Goal: Check status: Check status

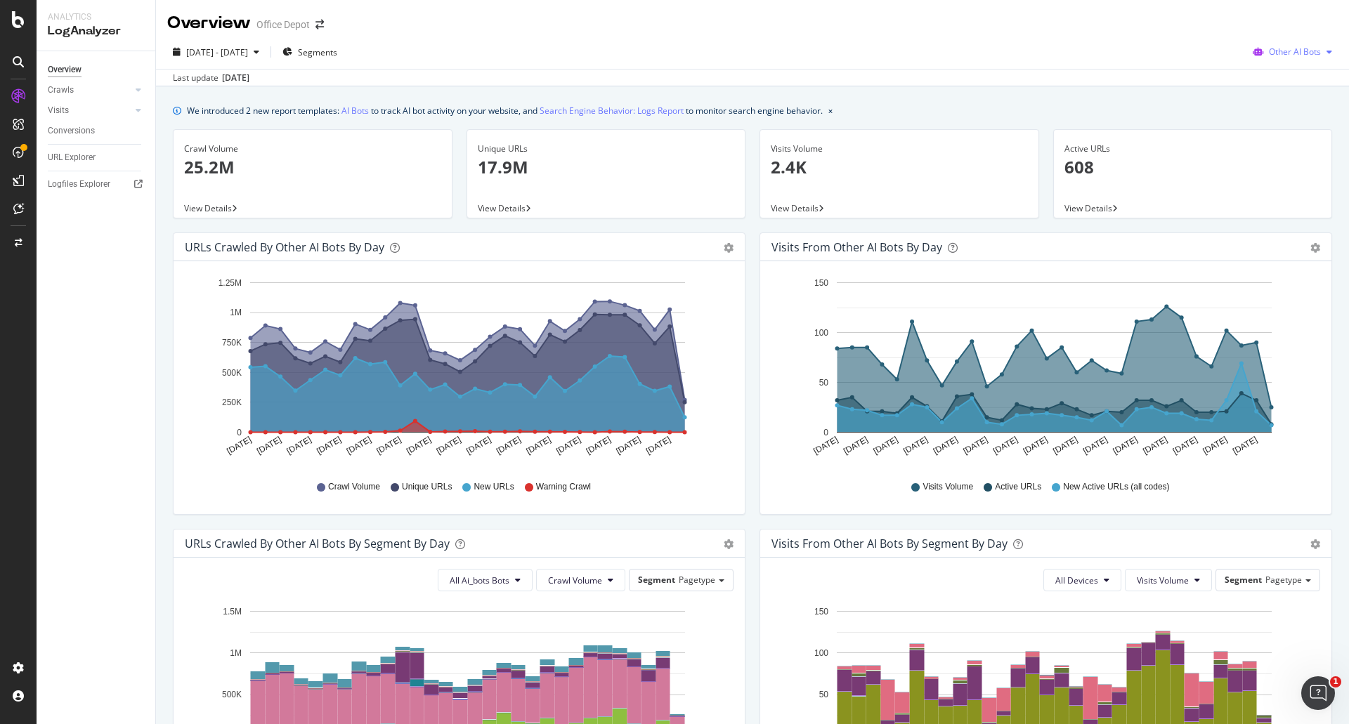
click at [1321, 51] on div "button" at bounding box center [1329, 52] width 17 height 8
click at [1292, 131] on span "OpenAI" at bounding box center [1298, 132] width 55 height 13
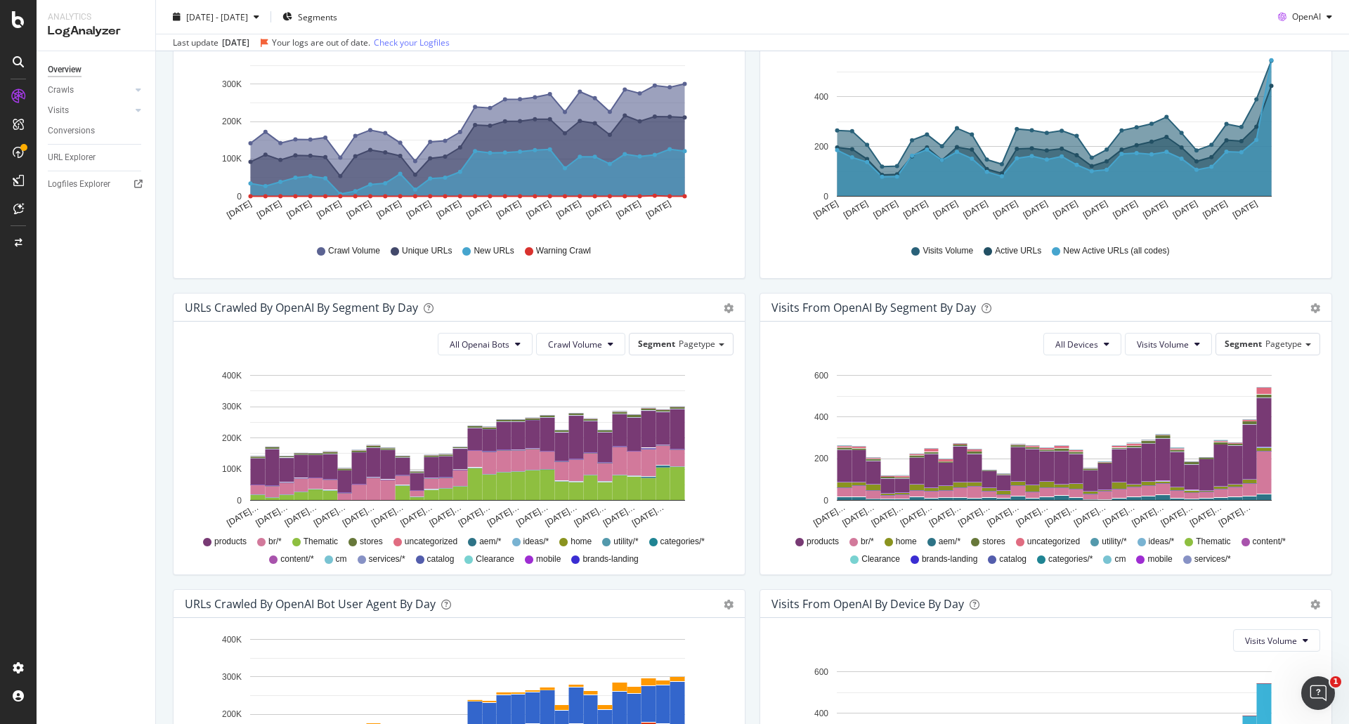
scroll to position [96, 0]
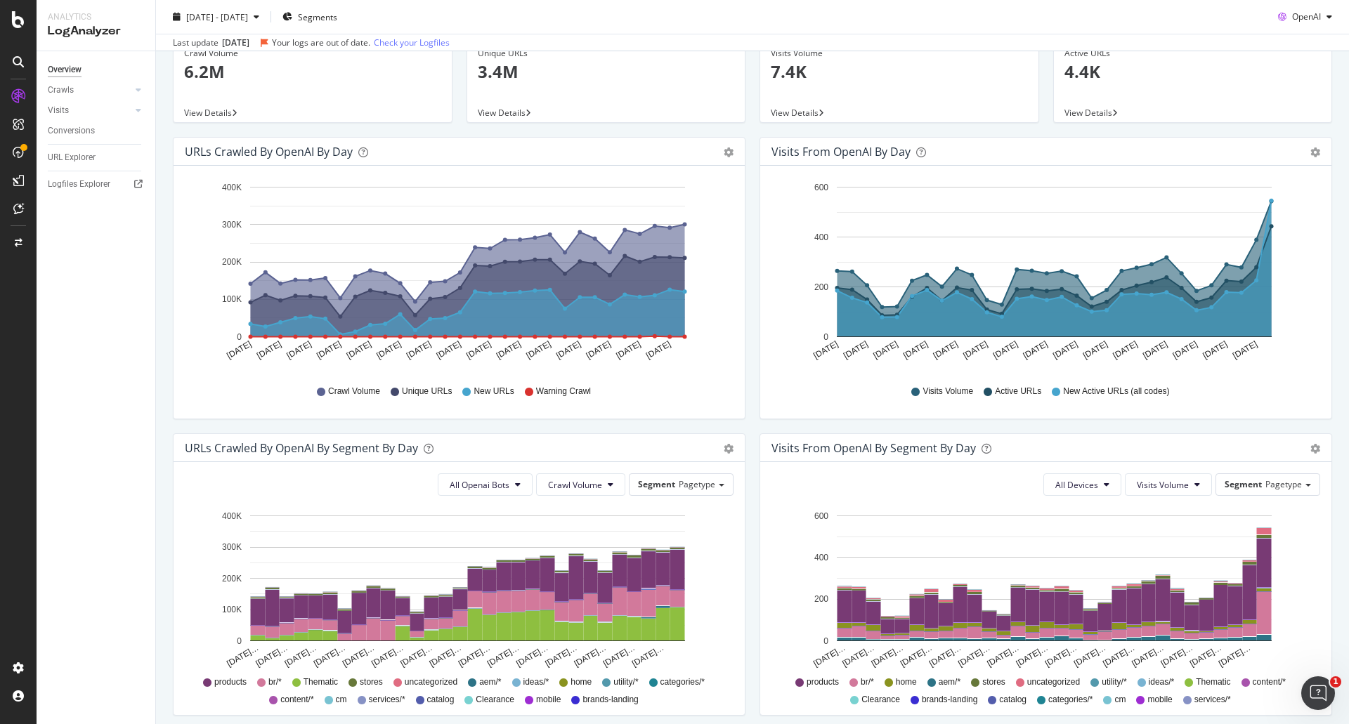
click at [71, 72] on div "Overview" at bounding box center [65, 70] width 34 height 15
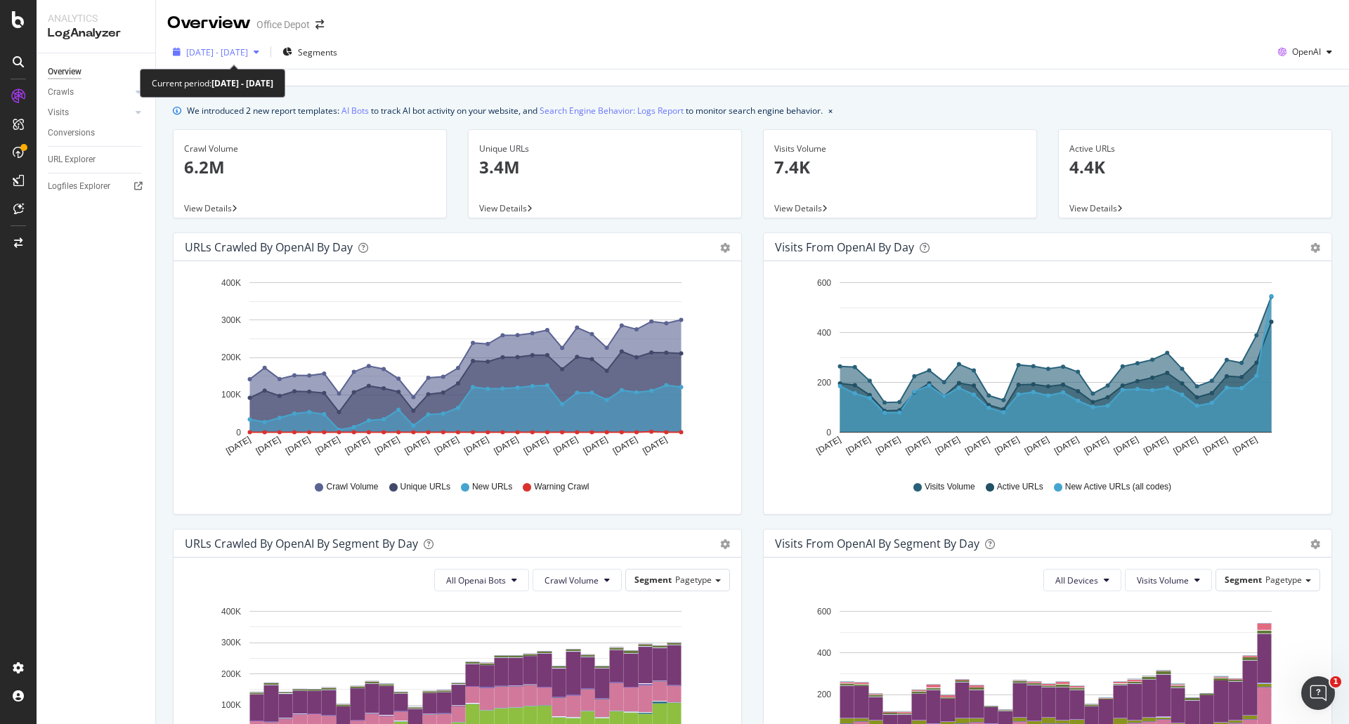
click at [248, 54] on span "[DATE] - [DATE]" at bounding box center [217, 52] width 62 height 12
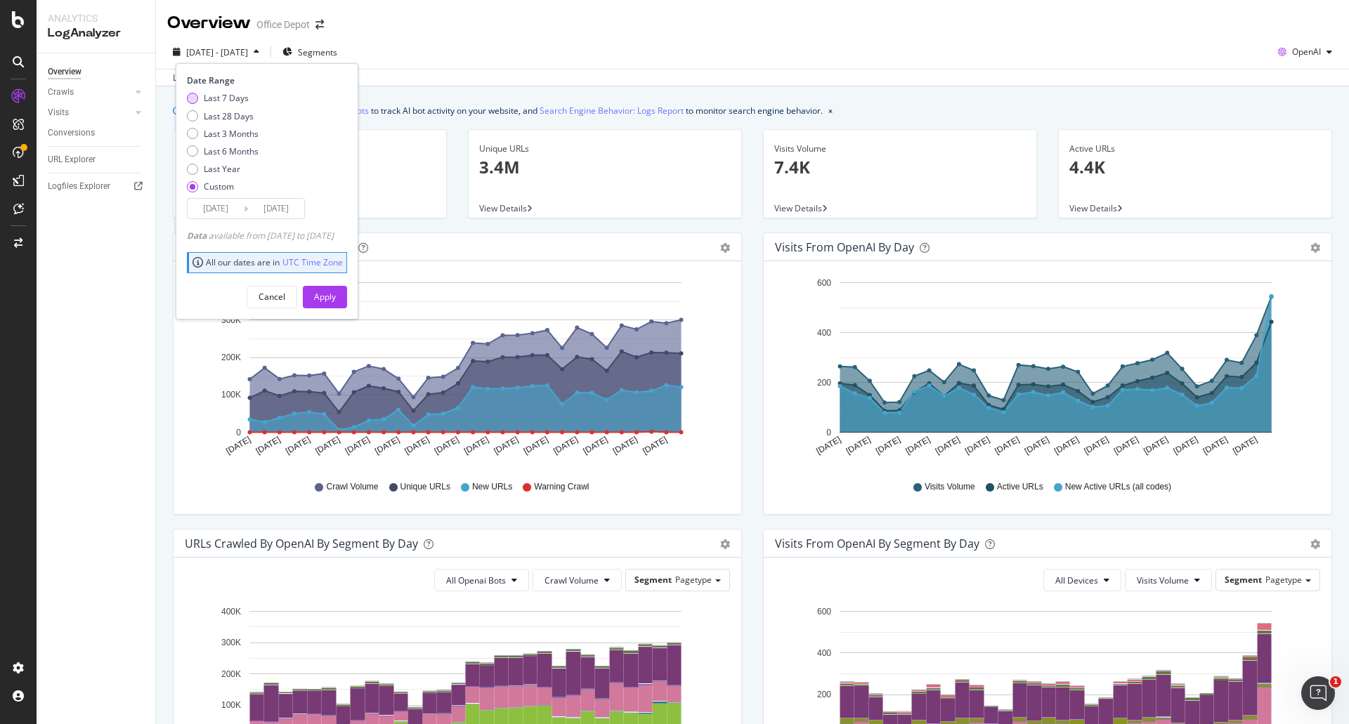
click at [240, 95] on div "Last 7 Days" at bounding box center [226, 98] width 45 height 12
type input "2025/08/18"
type input "2025/08/24"
click at [336, 294] on div "Apply" at bounding box center [325, 297] width 22 height 12
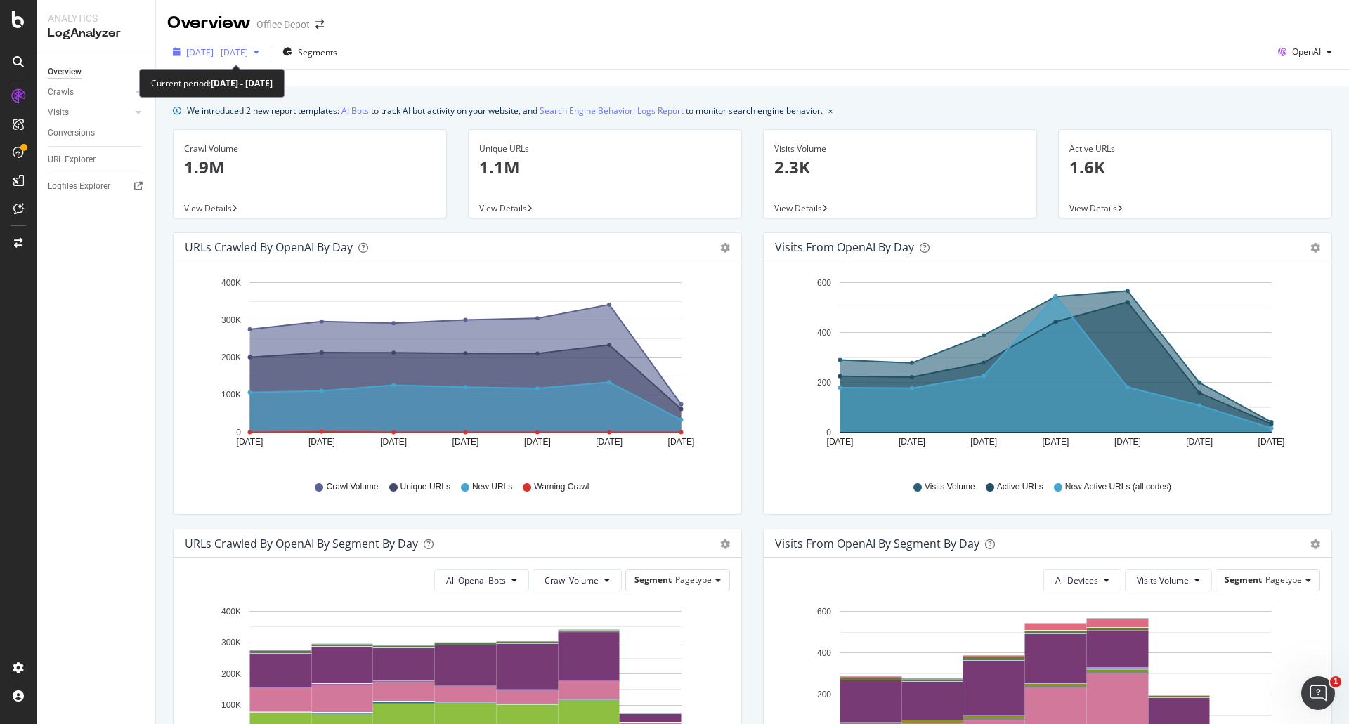
click at [252, 58] on div "2025 Aug. 18th - Aug. 24th" at bounding box center [216, 51] width 98 height 21
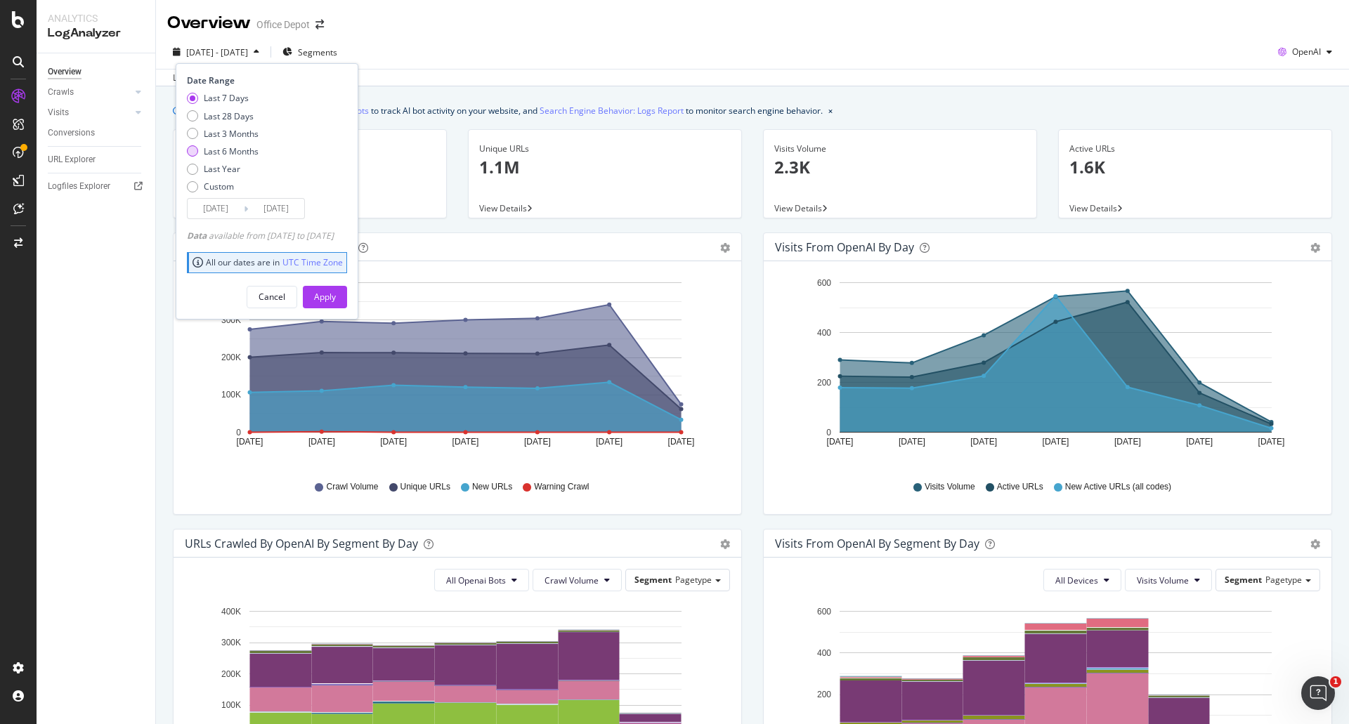
click at [220, 157] on div "Last 6 Months" at bounding box center [231, 151] width 55 height 12
type input "2025/02/25"
click at [336, 298] on div "Apply" at bounding box center [325, 297] width 22 height 12
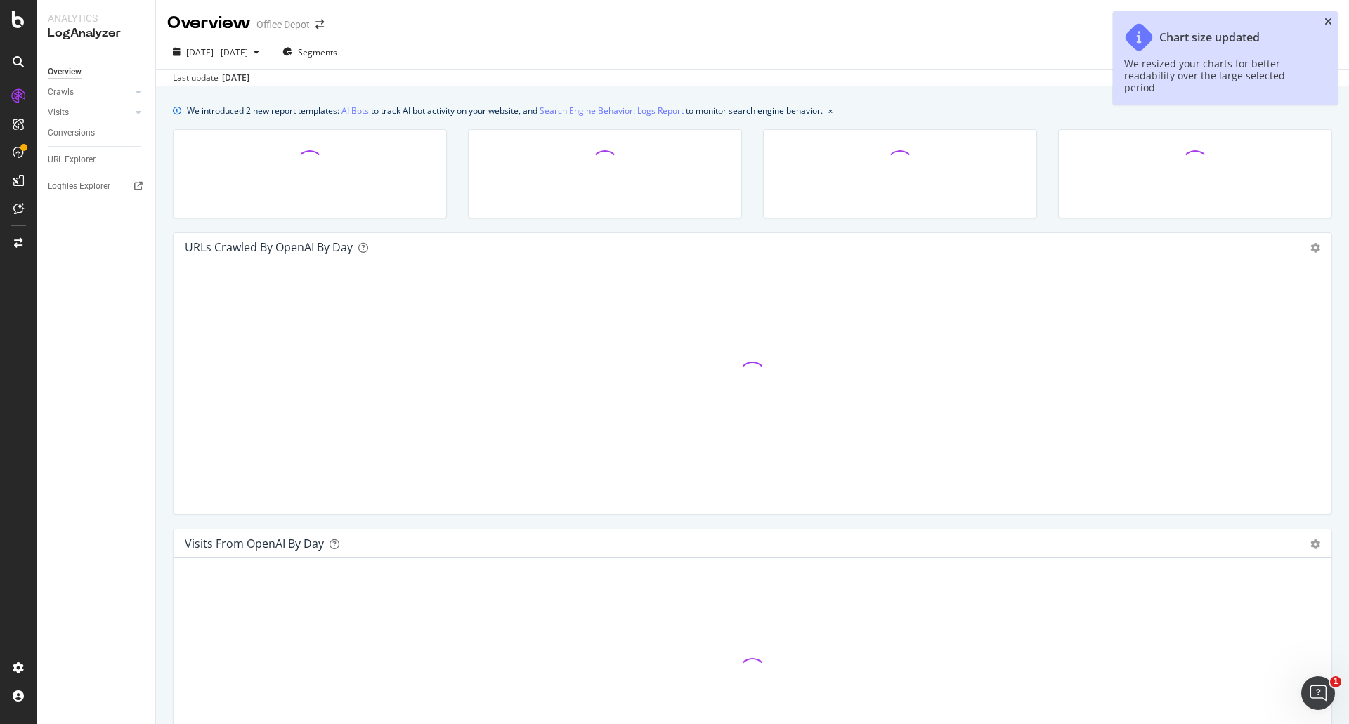
click at [1331, 22] on icon "close toast" at bounding box center [1328, 22] width 8 height 10
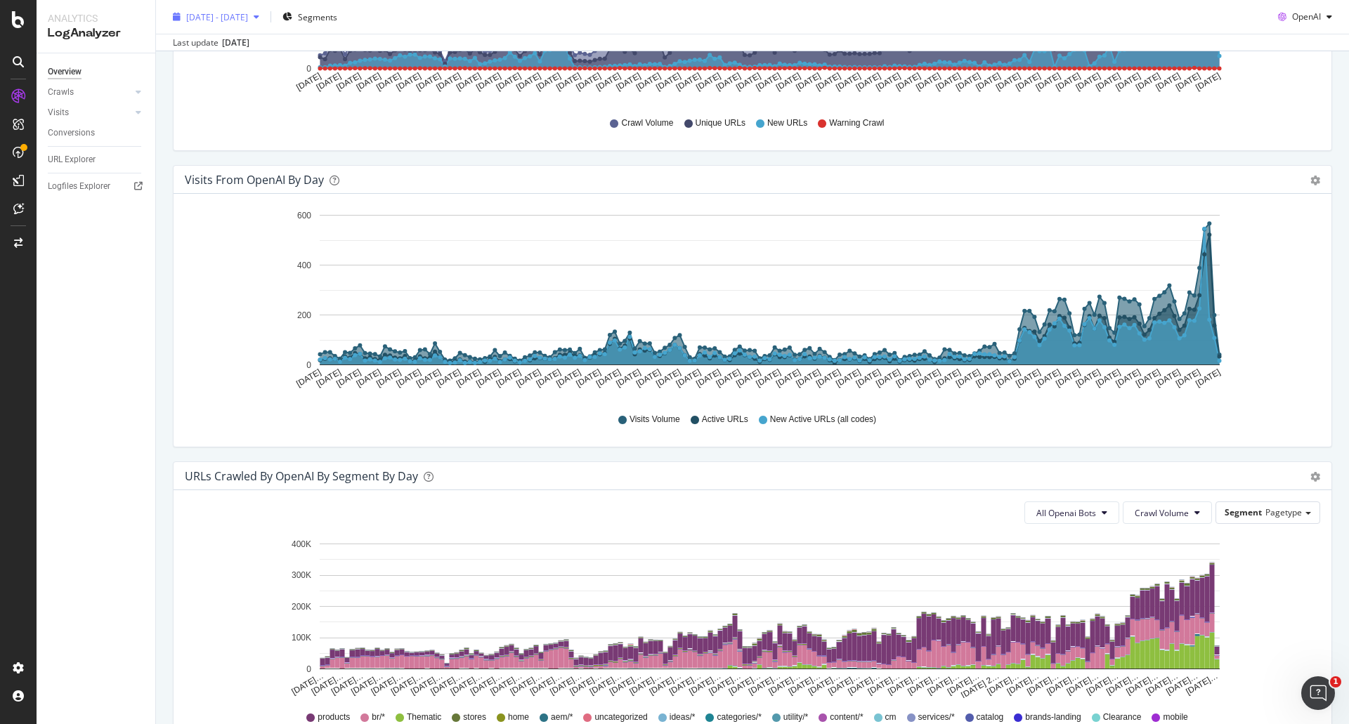
scroll to position [351, 0]
